Goal: Find specific page/section: Find specific page/section

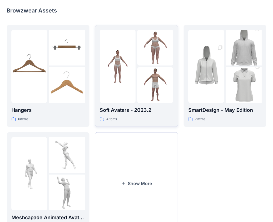
scroll to position [138, 0]
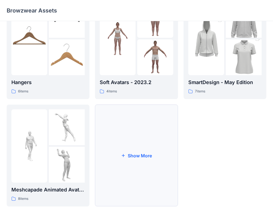
click at [128, 153] on button "Show More" at bounding box center [136, 156] width 83 height 102
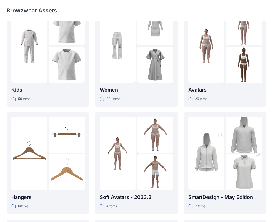
scroll to position [0, 0]
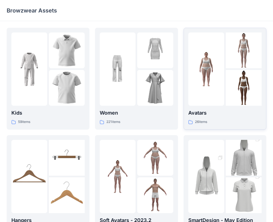
click at [213, 90] on div at bounding box center [206, 69] width 36 height 73
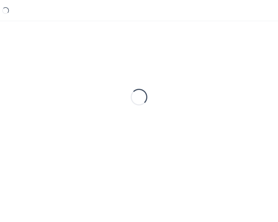
click at [213, 90] on div "Loading..." at bounding box center [139, 97] width 265 height 139
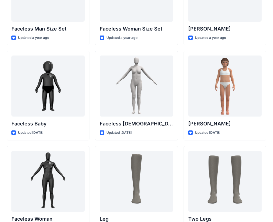
scroll to position [469, 0]
